Goal: Obtain resource: Obtain resource

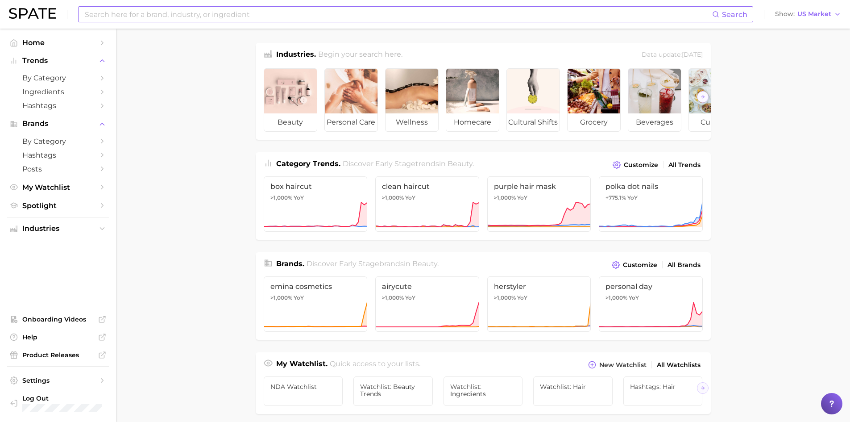
click at [87, 10] on input at bounding box center [398, 14] width 628 height 15
type input "face moisturizer"
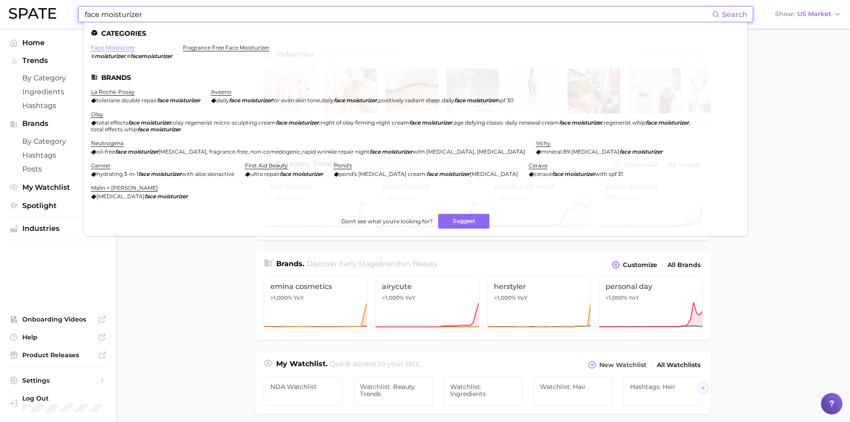
click at [101, 48] on link "face moisturizer" at bounding box center [113, 47] width 44 height 7
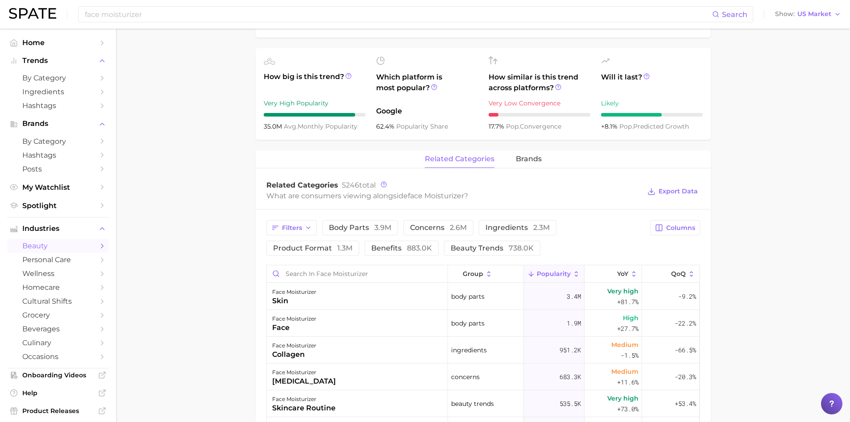
scroll to position [312, 0]
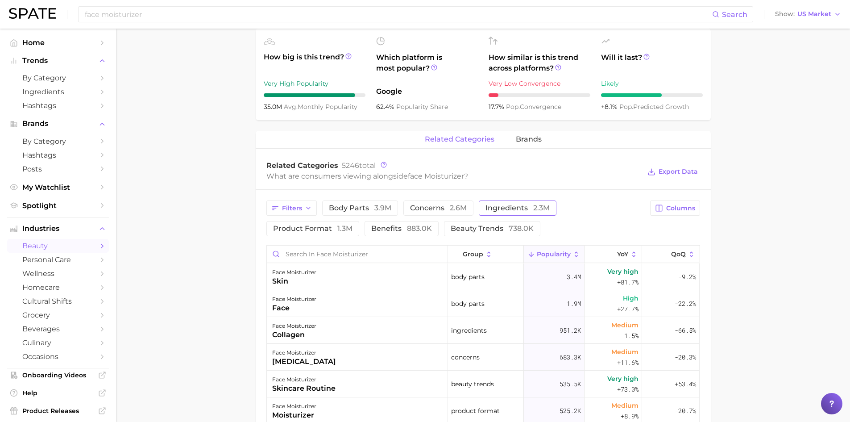
click at [492, 208] on span "ingredients 2.3m" at bounding box center [517, 207] width 64 height 7
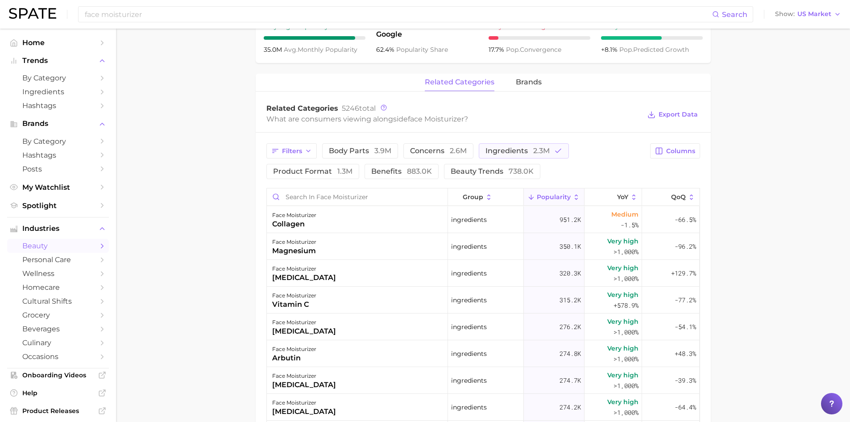
scroll to position [402, 0]
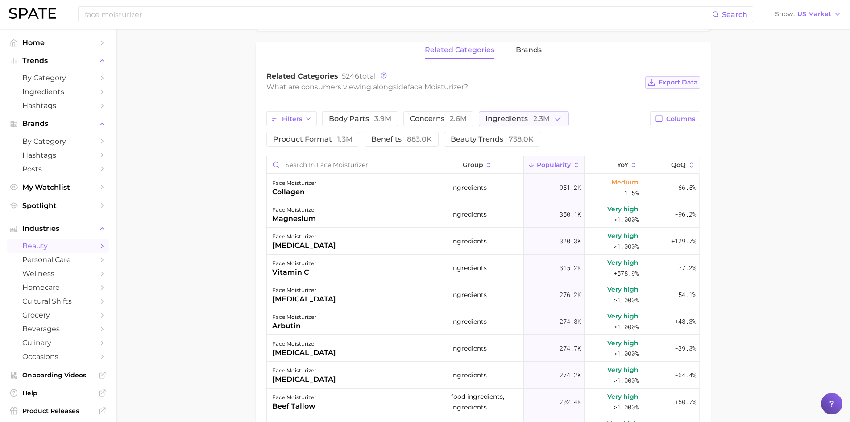
click at [691, 83] on span "Export Data" at bounding box center [677, 83] width 39 height 8
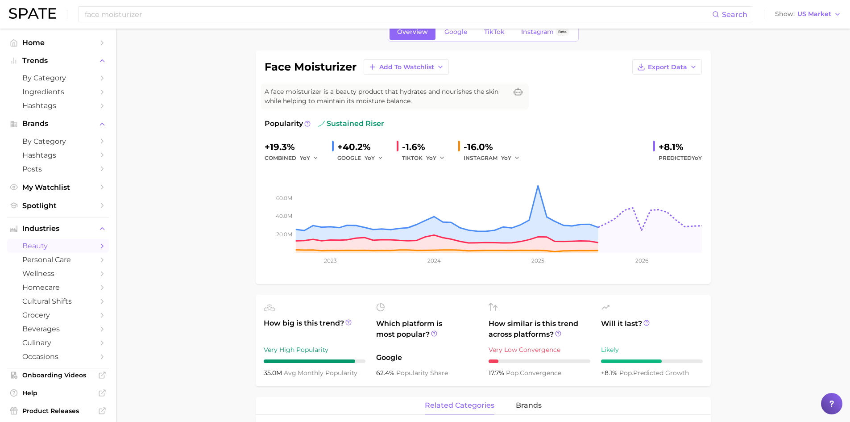
scroll to position [45, 0]
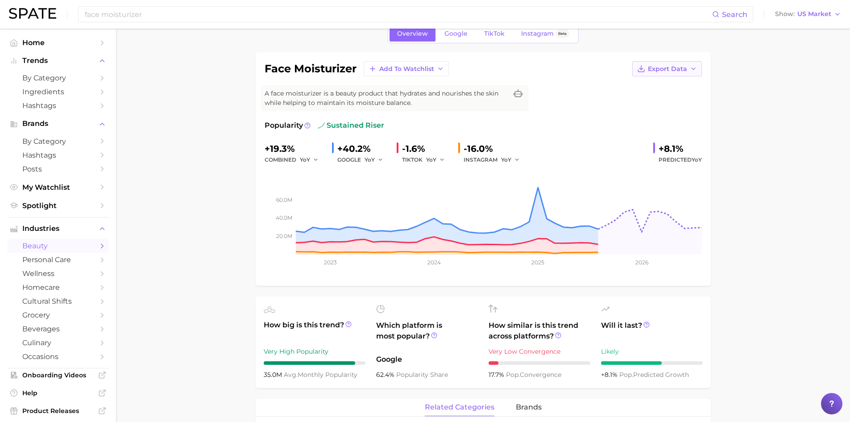
click at [663, 70] on span "Export Data" at bounding box center [667, 69] width 39 height 8
click at [659, 100] on span "Time Series Image" at bounding box center [649, 102] width 60 height 8
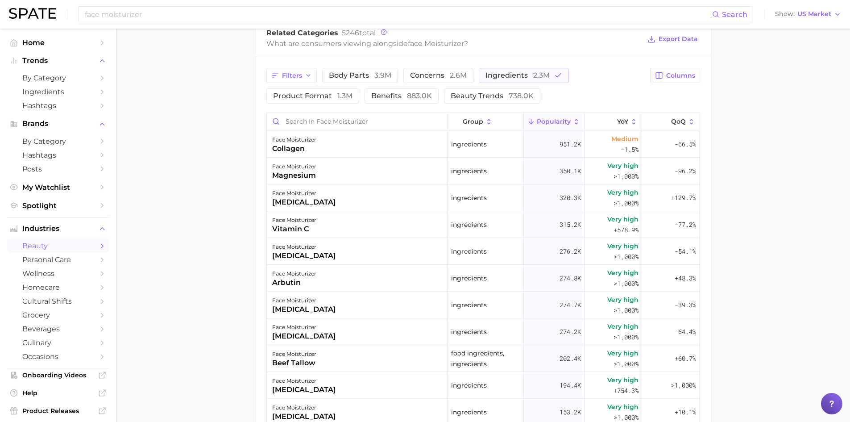
scroll to position [446, 0]
click at [778, 337] on main "1. skincare 2. face products 3. moisturizer products 4. face moisturizer Overvi…" at bounding box center [483, 85] width 734 height 1006
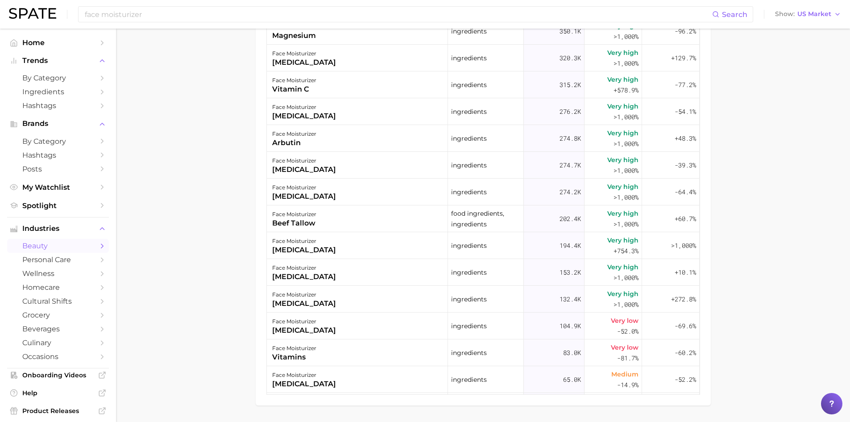
scroll to position [613, 0]
